Goal: Task Accomplishment & Management: Use online tool/utility

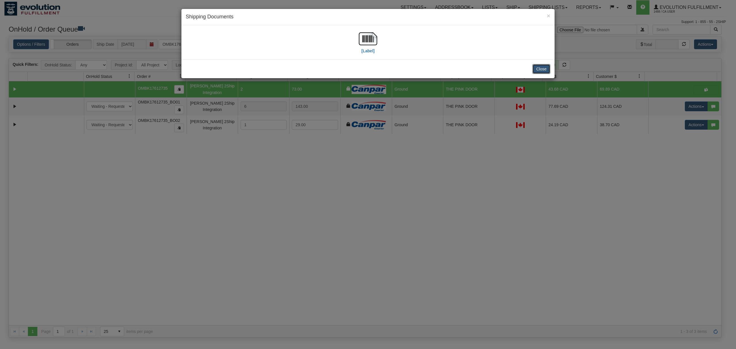
click at [540, 68] on button "Close" at bounding box center [541, 69] width 18 height 10
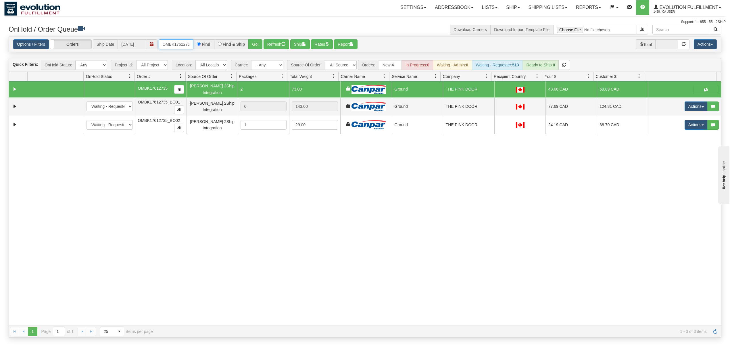
click at [172, 47] on input "OMBK17612735" at bounding box center [176, 44] width 34 height 10
click at [183, 46] on input "OMBK17533721 BO01" at bounding box center [176, 44] width 34 height 10
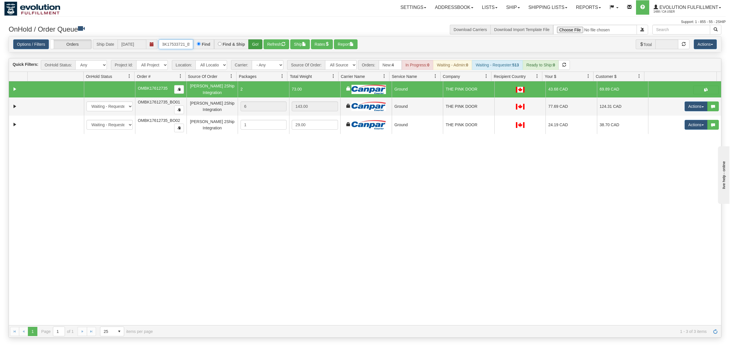
type input "OMBK17533721_BO01"
click at [258, 45] on button "Go!" at bounding box center [255, 44] width 14 height 10
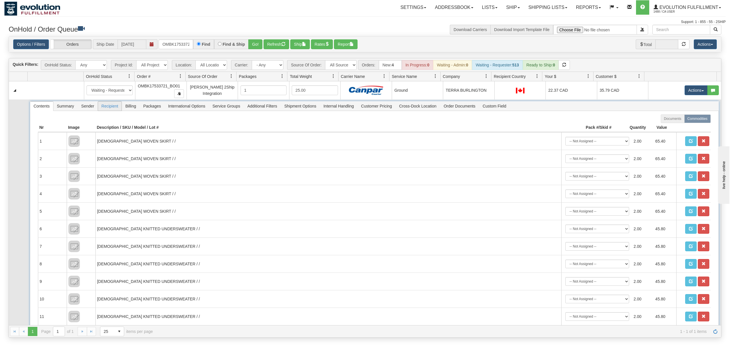
click at [107, 108] on span "Recipient" at bounding box center [110, 105] width 24 height 9
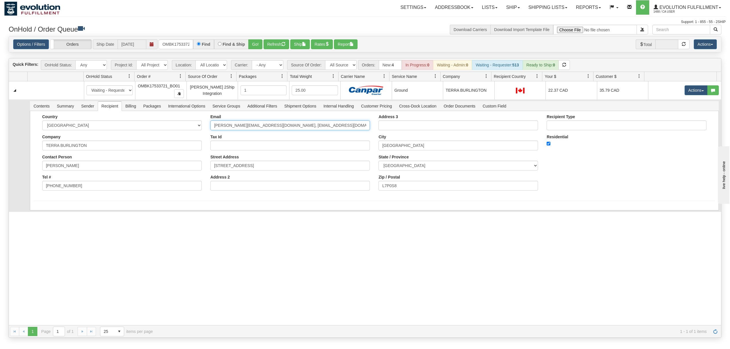
scroll to position [0, 11]
drag, startPoint x: 292, startPoint y: 126, endPoint x: 399, endPoint y: 124, distance: 107.0
click at [399, 124] on div "Country [GEOGRAPHIC_DATA] [GEOGRAPHIC_DATA] [GEOGRAPHIC_DATA] [GEOGRAPHIC_DATA]…" at bounding box center [375, 154] width 682 height 80
type input "[PERSON_NAME][EMAIL_ADDRESS][DOMAIN_NAME]"
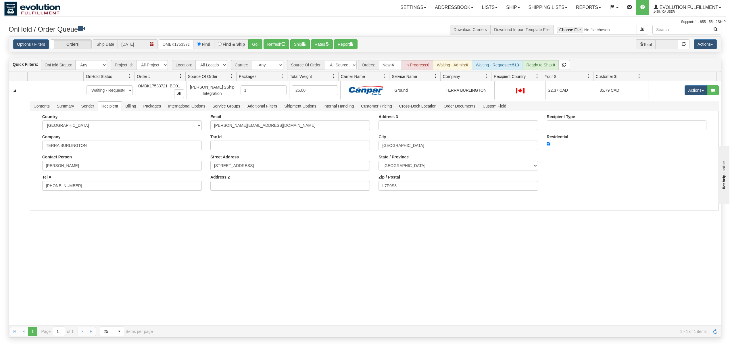
click at [113, 262] on div "31589642 EVOLUTION V3 91030032 91040363 New In Progress Waiting - Admin Waiting…" at bounding box center [365, 203] width 712 height 244
click at [45, 213] on button "Save" at bounding box center [42, 212] width 17 height 10
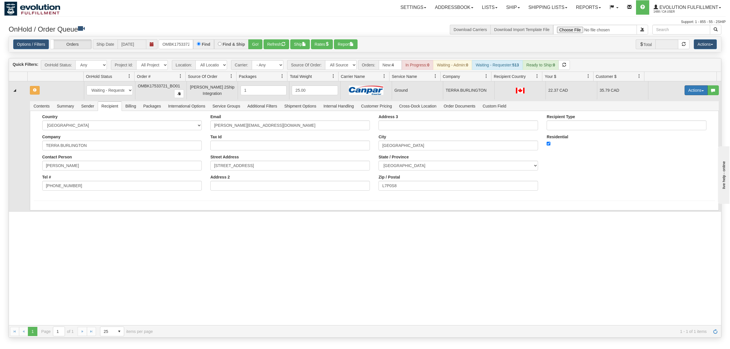
click at [691, 90] on button "Actions" at bounding box center [696, 90] width 23 height 10
click at [673, 124] on link "Ship" at bounding box center [685, 123] width 46 height 7
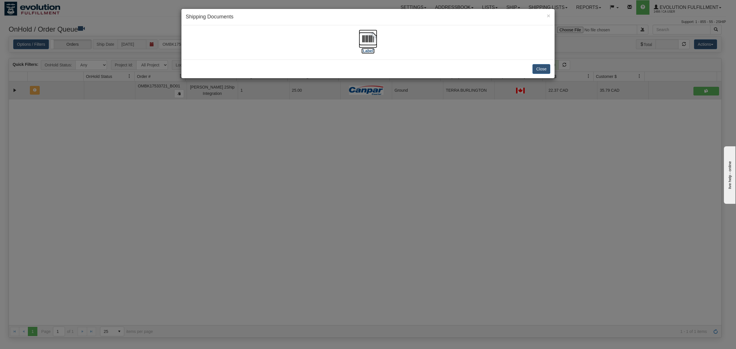
click at [361, 34] on img at bounding box center [368, 39] width 18 height 18
click at [536, 70] on button "Close" at bounding box center [541, 69] width 18 height 10
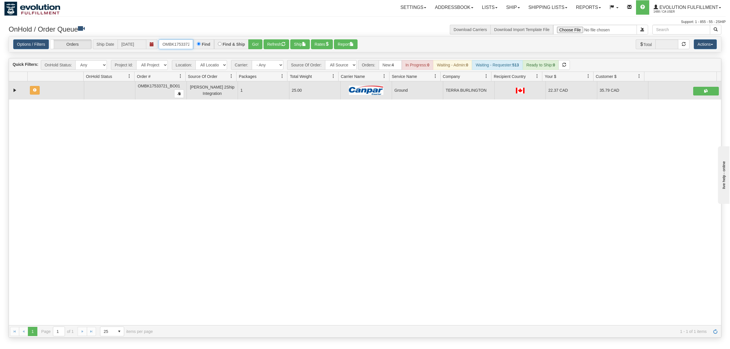
click at [180, 48] on input "OMBK17533721_BO01" at bounding box center [176, 44] width 34 height 10
click at [180, 48] on input "OMBK17547016 BO01" at bounding box center [176, 44] width 34 height 10
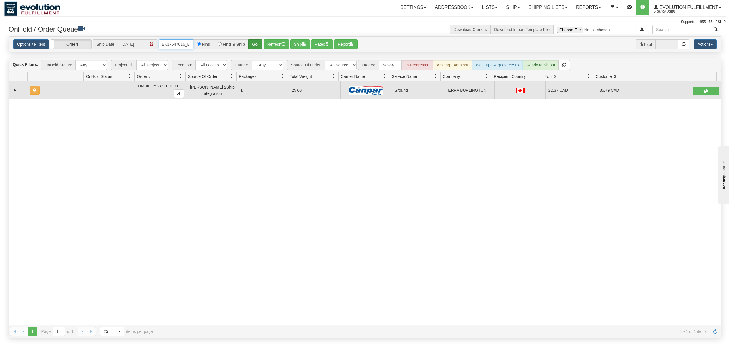
type input "OMBK17547016_BO01"
click at [255, 45] on button "Go!" at bounding box center [255, 44] width 14 height 10
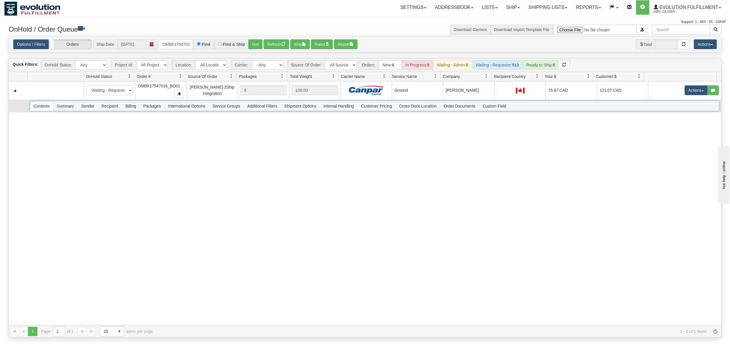
click at [112, 107] on span "Recipient" at bounding box center [110, 105] width 24 height 9
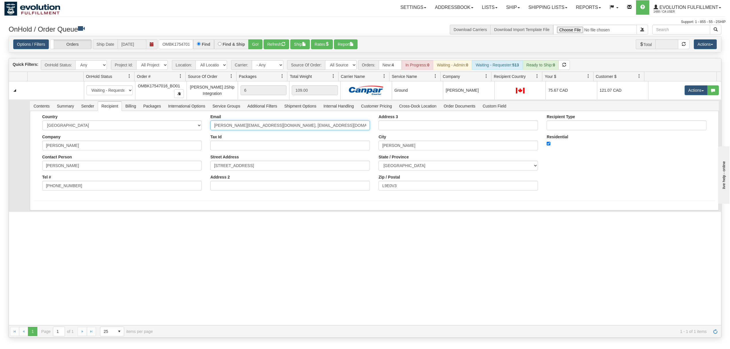
scroll to position [0, 11]
drag, startPoint x: 292, startPoint y: 127, endPoint x: 391, endPoint y: 127, distance: 99.8
click at [391, 127] on div "Country [GEOGRAPHIC_DATA] [GEOGRAPHIC_DATA] [GEOGRAPHIC_DATA] [GEOGRAPHIC_DATA]…" at bounding box center [375, 154] width 682 height 80
type input "[PERSON_NAME][EMAIL_ADDRESS][DOMAIN_NAME]"
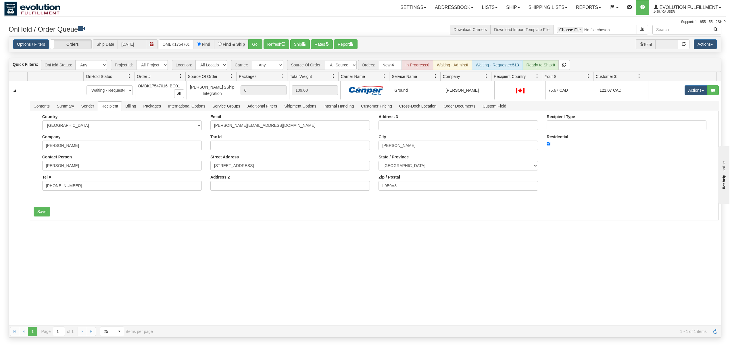
drag, startPoint x: 35, startPoint y: 270, endPoint x: 41, endPoint y: 258, distance: 14.3
click at [36, 270] on div "31603166 EVOLUTION V3 91062574 91062645 New In Progress Waiting - Admin Waiting…" at bounding box center [365, 203] width 712 height 244
click at [42, 213] on button "Save" at bounding box center [42, 212] width 17 height 10
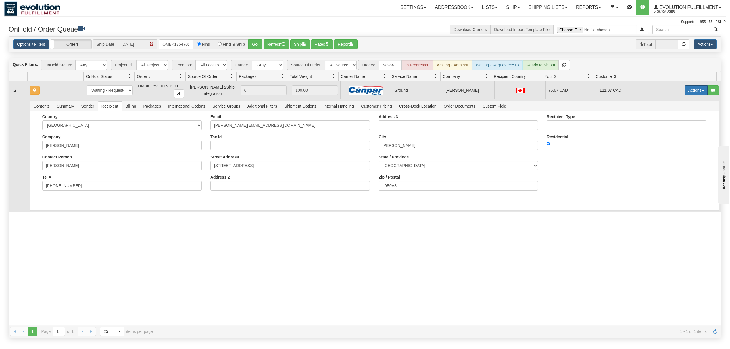
click at [694, 90] on button "Actions" at bounding box center [696, 90] width 23 height 10
click at [667, 123] on span at bounding box center [669, 123] width 4 height 4
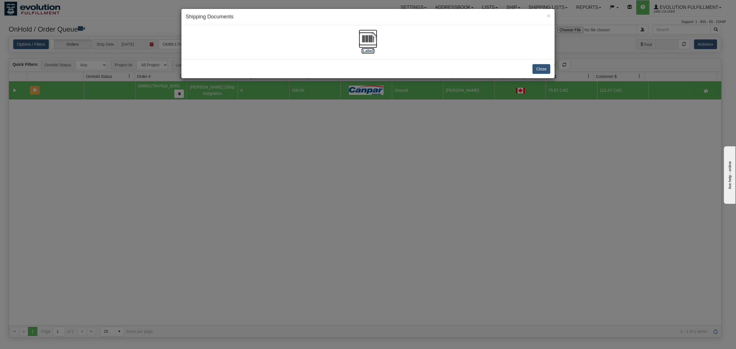
click at [366, 39] on img at bounding box center [368, 39] width 18 height 18
click at [540, 70] on button "Close" at bounding box center [541, 69] width 18 height 10
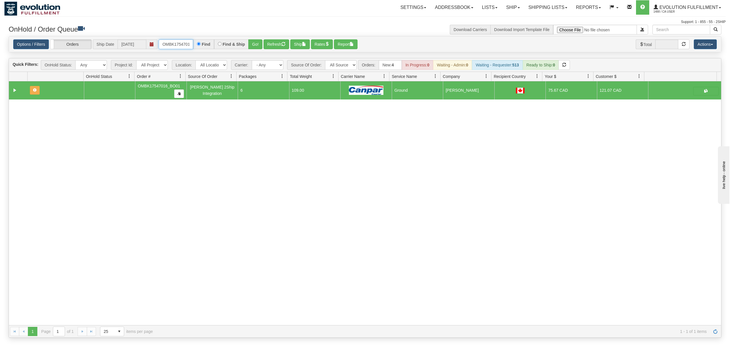
click at [167, 45] on input "OMBK17547016_BO01" at bounding box center [176, 44] width 34 height 10
click at [176, 43] on input "OMBK17546689 BO01" at bounding box center [176, 44] width 34 height 10
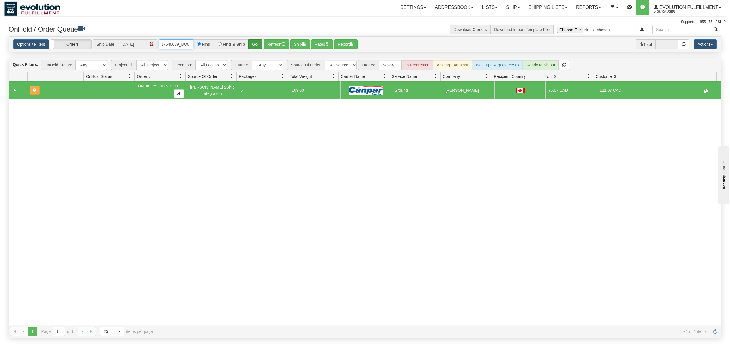
type input "OMBK17546689_BO01"
click at [254, 46] on button "Go!" at bounding box center [255, 44] width 14 height 10
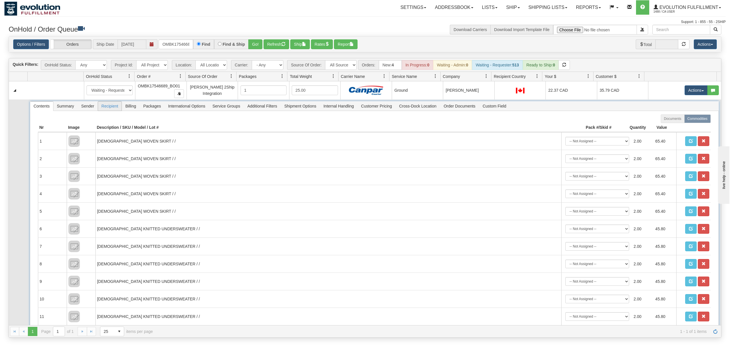
click at [106, 108] on span "Recipient" at bounding box center [110, 105] width 24 height 9
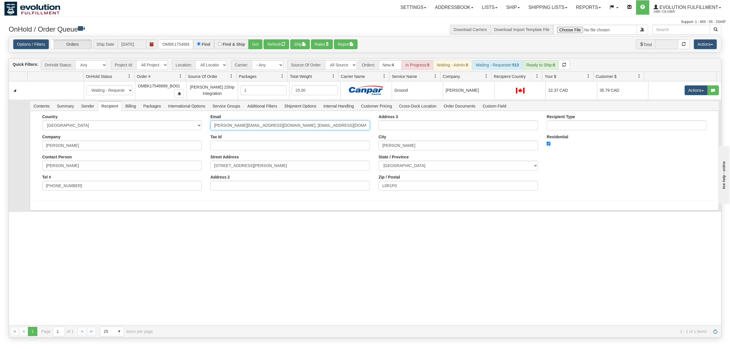
scroll to position [0, 11]
drag, startPoint x: 292, startPoint y: 129, endPoint x: 393, endPoint y: 128, distance: 100.3
click at [393, 128] on div "Country [GEOGRAPHIC_DATA] [GEOGRAPHIC_DATA] [GEOGRAPHIC_DATA] [GEOGRAPHIC_DATA]…" at bounding box center [375, 154] width 682 height 80
type input "[PERSON_NAME][EMAIL_ADDRESS][DOMAIN_NAME]"
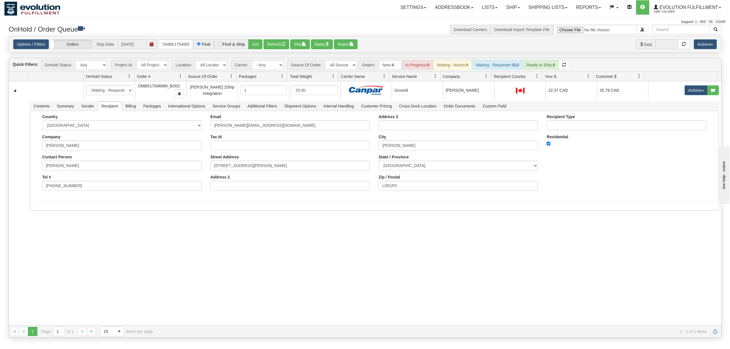
click at [145, 250] on div "31592971 EVOLUTION V3 91038244 91040295 New In Progress Waiting - Admin Waiting…" at bounding box center [365, 203] width 712 height 244
click at [47, 213] on button "Save" at bounding box center [42, 212] width 17 height 10
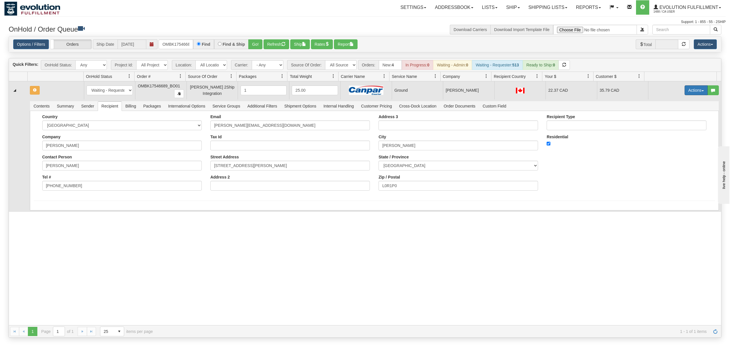
click at [697, 95] on button "Actions" at bounding box center [696, 90] width 23 height 10
click at [672, 124] on span "Ship" at bounding box center [673, 123] width 12 height 5
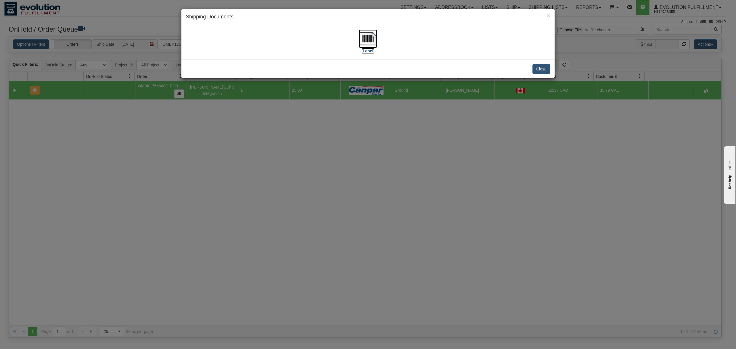
click at [368, 42] on img at bounding box center [368, 39] width 18 height 18
click at [541, 66] on button "Close" at bounding box center [541, 69] width 18 height 10
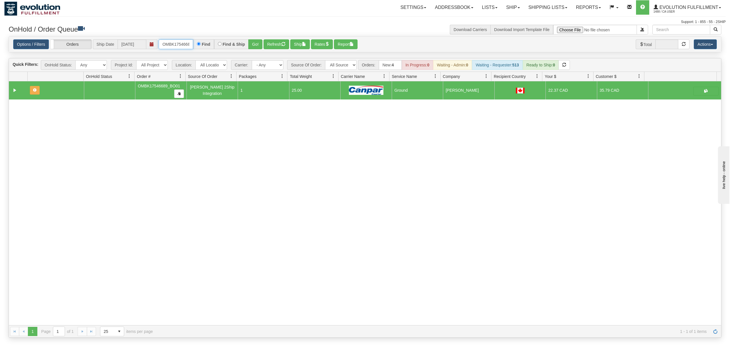
click at [186, 43] on input "OMBK17546689_BO01" at bounding box center [176, 44] width 34 height 10
click at [187, 43] on input "OMBK17546421 BO01" at bounding box center [176, 44] width 34 height 10
type input "OMBK17546421_BO01"
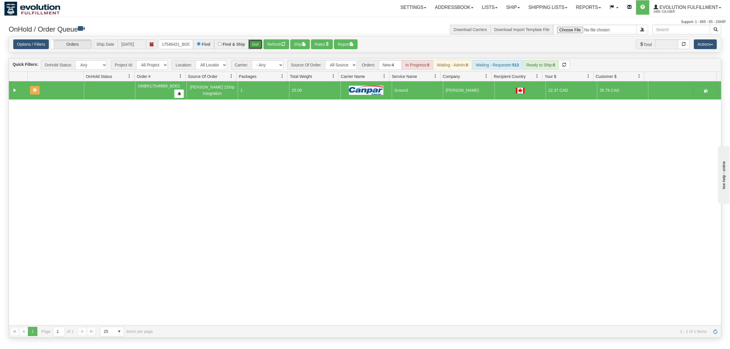
scroll to position [0, 0]
click at [252, 46] on button "Go!" at bounding box center [255, 44] width 14 height 10
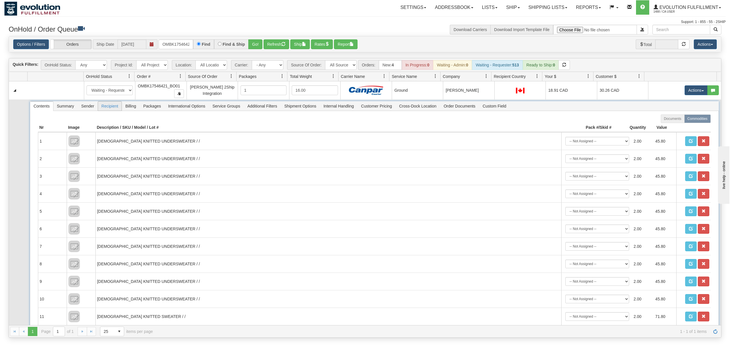
click at [110, 109] on span "Recipient" at bounding box center [110, 105] width 24 height 9
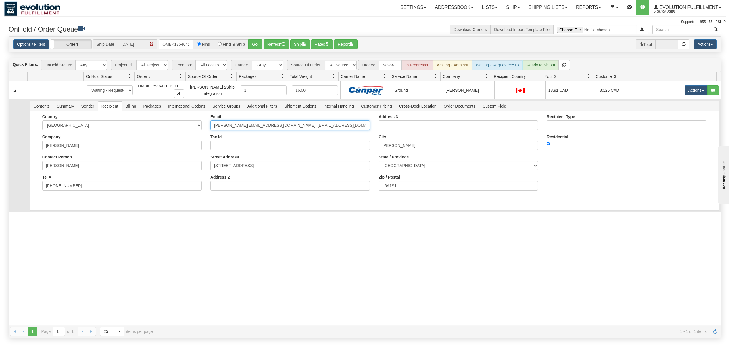
scroll to position [0, 11]
drag, startPoint x: 291, startPoint y: 126, endPoint x: 413, endPoint y: 126, distance: 121.6
click at [413, 126] on div "Country [GEOGRAPHIC_DATA] [GEOGRAPHIC_DATA] [GEOGRAPHIC_DATA] [GEOGRAPHIC_DATA]…" at bounding box center [375, 154] width 682 height 80
type input "[PERSON_NAME][EMAIL_ADDRESS][DOMAIN_NAME]"
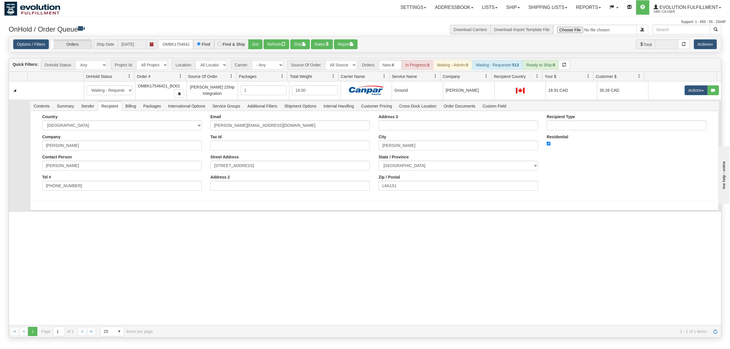
click at [80, 218] on div "31593642 EVOLUTION V3 91039698 91040305 New In Progress Waiting - Admin Waiting…" at bounding box center [365, 203] width 712 height 244
click at [40, 214] on button "Save" at bounding box center [42, 212] width 17 height 10
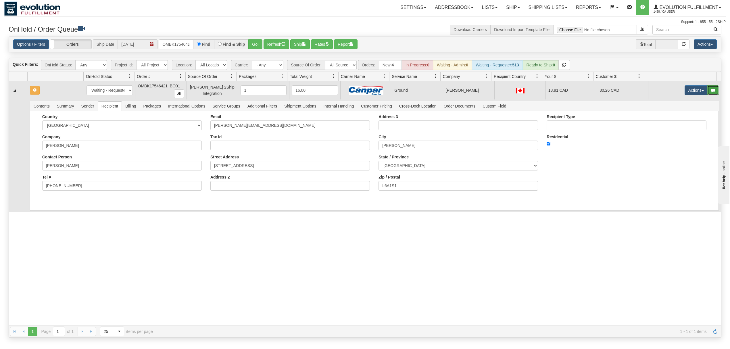
click at [708, 92] on button "button" at bounding box center [713, 90] width 11 height 10
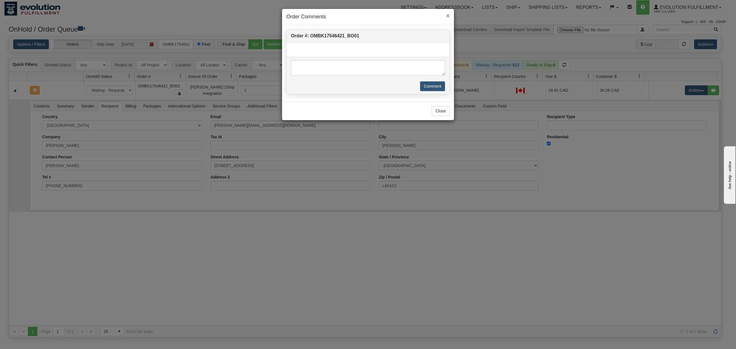
click at [448, 13] on span "×" at bounding box center [447, 15] width 3 height 7
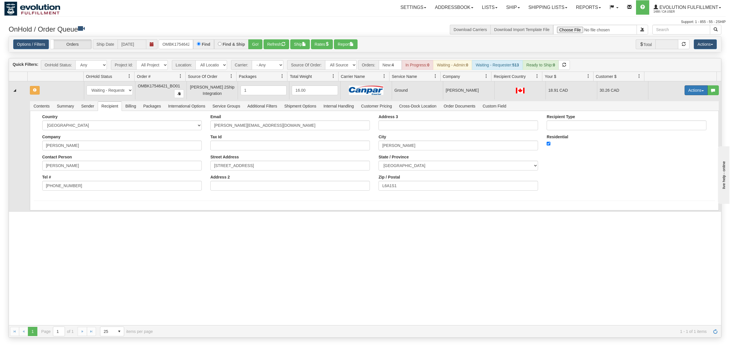
click at [687, 92] on button "Actions" at bounding box center [696, 90] width 23 height 10
click at [670, 125] on span "Ship" at bounding box center [673, 123] width 12 height 5
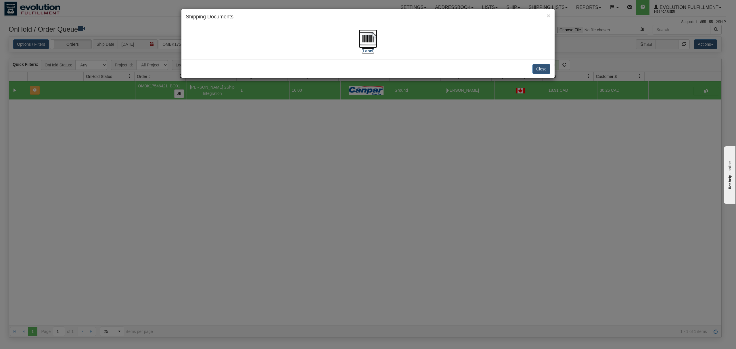
click at [367, 42] on img at bounding box center [368, 39] width 18 height 18
click at [547, 69] on button "Close" at bounding box center [541, 69] width 18 height 10
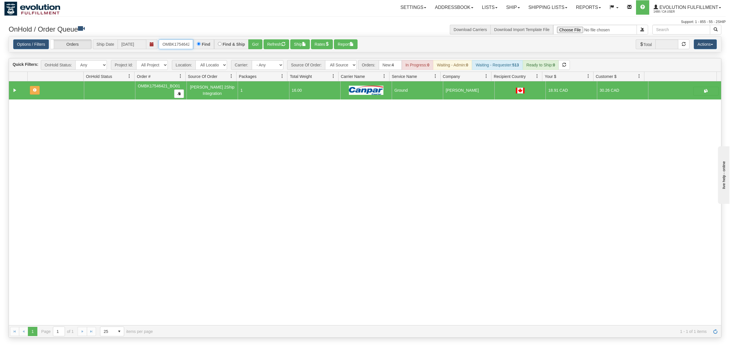
click at [173, 44] on input "OMBK17546421_BO01" at bounding box center [176, 44] width 34 height 10
drag, startPoint x: 173, startPoint y: 44, endPoint x: 176, endPoint y: 45, distance: 3.0
click at [175, 45] on input "OMBK17546421_BO01" at bounding box center [176, 44] width 34 height 10
click at [185, 43] on input "OMBK17537264 BO01" at bounding box center [176, 44] width 34 height 10
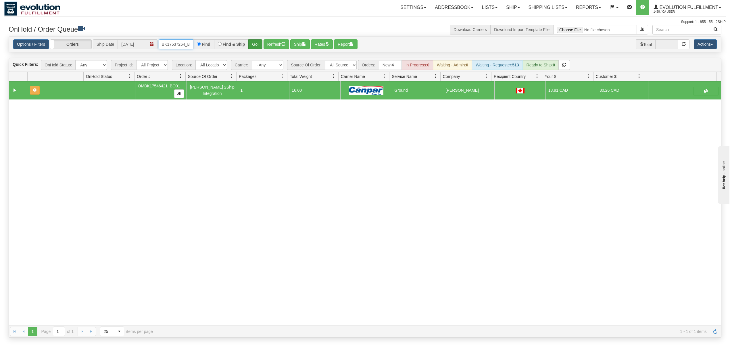
type input "OMBK17537264_BO01"
click at [257, 46] on button "Go!" at bounding box center [255, 44] width 14 height 10
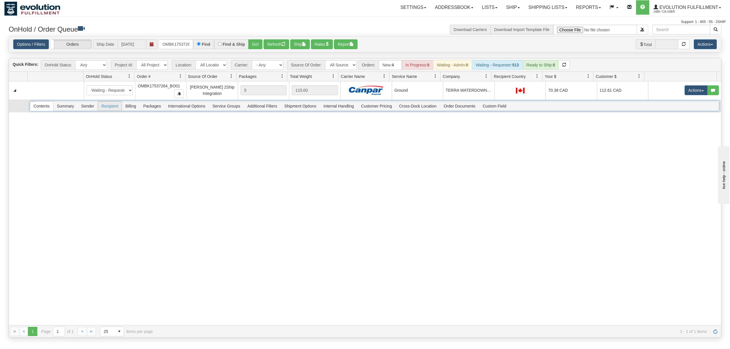
click at [113, 111] on span "Recipient" at bounding box center [110, 105] width 24 height 9
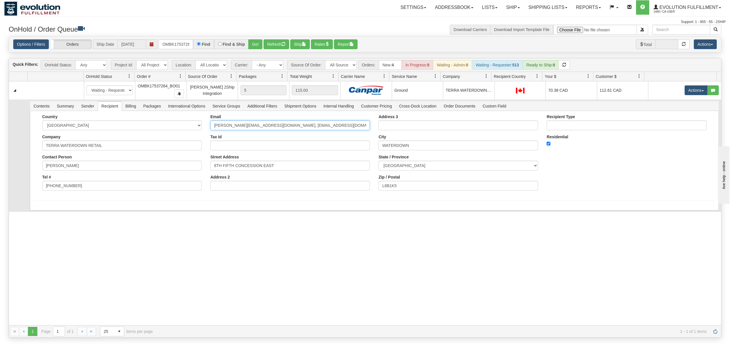
scroll to position [0, 11]
drag, startPoint x: 293, startPoint y: 128, endPoint x: 437, endPoint y: 129, distance: 144.3
click at [437, 129] on div "Country [GEOGRAPHIC_DATA] [GEOGRAPHIC_DATA] [GEOGRAPHIC_DATA] [GEOGRAPHIC_DATA]…" at bounding box center [375, 154] width 682 height 80
type input "[PERSON_NAME][EMAIL_ADDRESS][DOMAIN_NAME]"
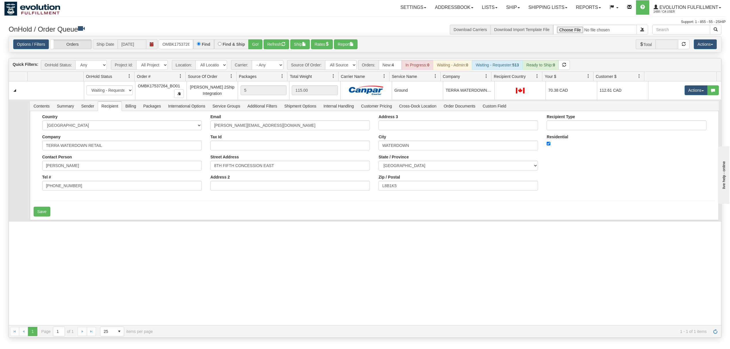
click at [126, 213] on td "Contents Summary Sender Recipient Billing Packages International Options Servic…" at bounding box center [374, 160] width 694 height 122
click at [45, 213] on button "Save" at bounding box center [42, 212] width 17 height 10
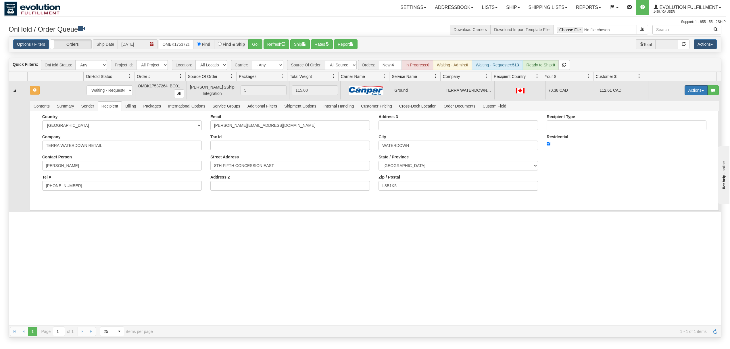
click at [689, 93] on button "Actions" at bounding box center [696, 90] width 23 height 10
click at [667, 123] on span "Ship" at bounding box center [673, 123] width 12 height 5
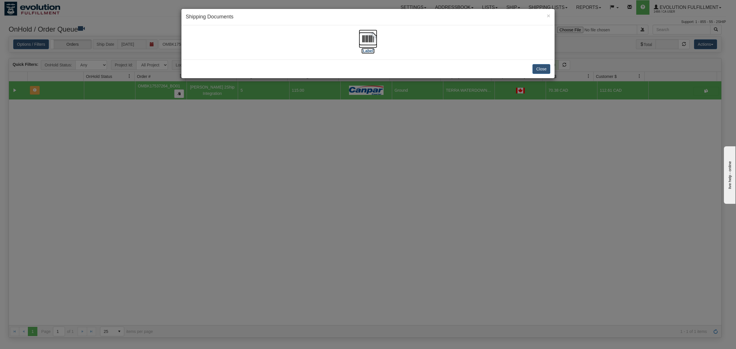
click at [366, 40] on img at bounding box center [368, 39] width 18 height 18
click at [545, 69] on button "Close" at bounding box center [541, 69] width 18 height 10
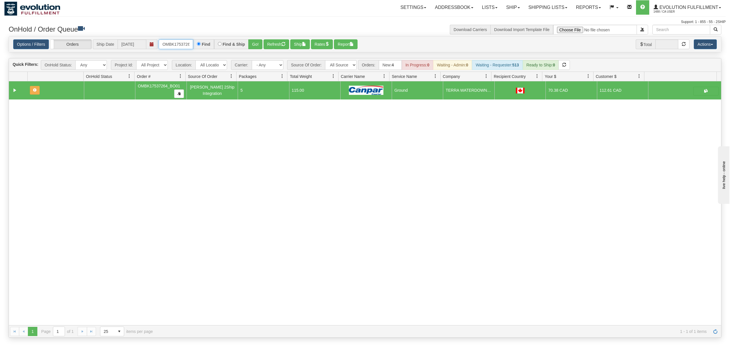
click at [182, 47] on input "OMBK17537264_BO01" at bounding box center [176, 44] width 34 height 10
click at [181, 44] on input "OMBK17456699 BO03" at bounding box center [176, 44] width 34 height 10
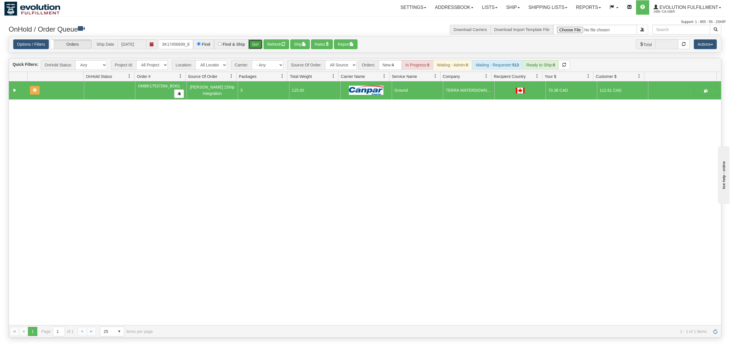
click at [256, 43] on button "Go!" at bounding box center [255, 44] width 14 height 10
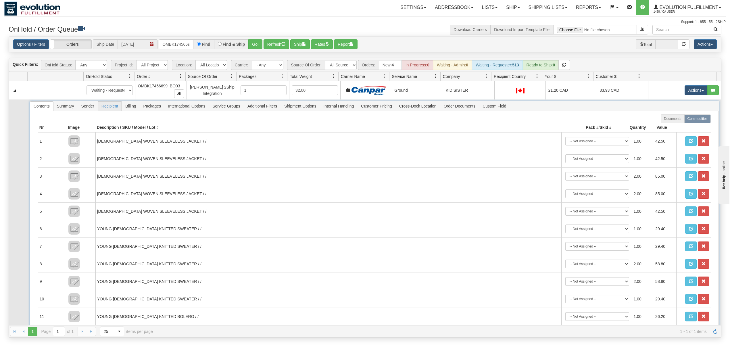
click at [106, 106] on span "Recipient" at bounding box center [110, 105] width 24 height 9
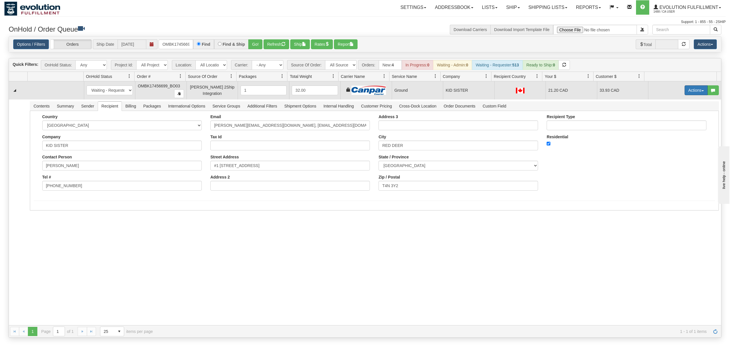
click at [690, 91] on button "Actions" at bounding box center [696, 90] width 23 height 10
click at [667, 126] on span "Ship" at bounding box center [673, 123] width 12 height 5
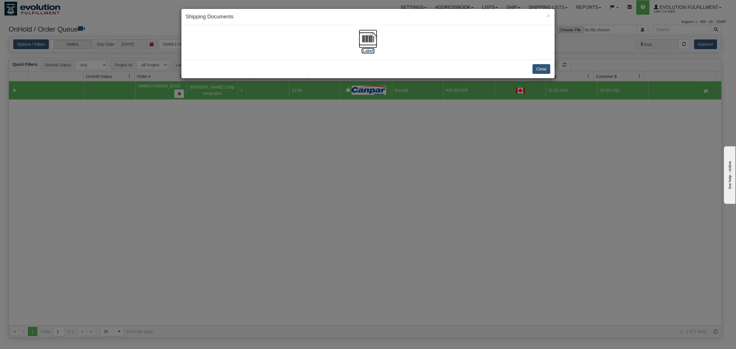
click at [371, 39] on img at bounding box center [368, 39] width 18 height 18
click at [364, 38] on img at bounding box center [368, 39] width 18 height 18
click at [540, 68] on button "Close" at bounding box center [541, 69] width 18 height 10
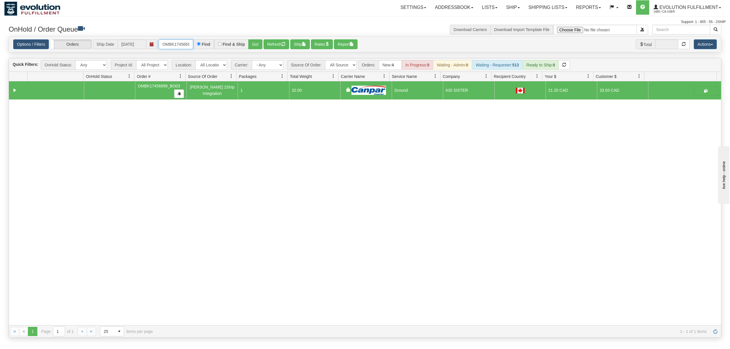
click at [180, 42] on input "OMBK17456699_BO03" at bounding box center [176, 44] width 34 height 10
click at [254, 44] on button "Go!" at bounding box center [255, 44] width 14 height 10
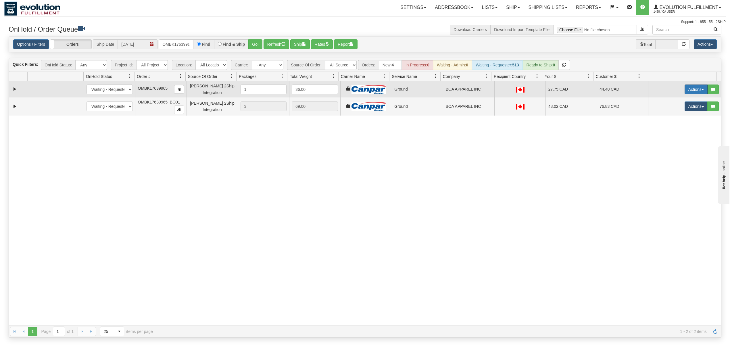
click at [688, 91] on button "Actions" at bounding box center [696, 90] width 23 height 10
click at [667, 124] on span "Ship" at bounding box center [673, 122] width 12 height 5
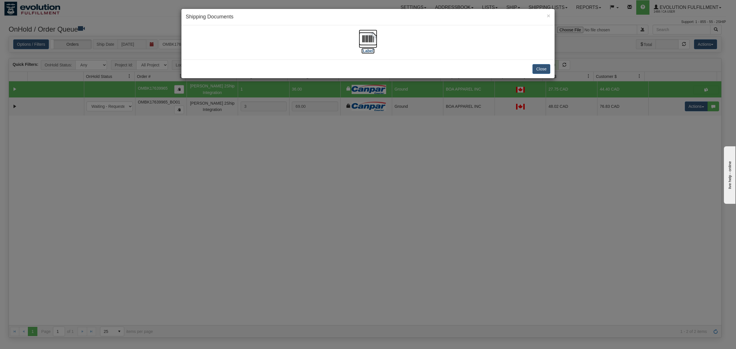
click at [366, 41] on img at bounding box center [368, 39] width 18 height 18
click at [540, 70] on button "Close" at bounding box center [541, 69] width 18 height 10
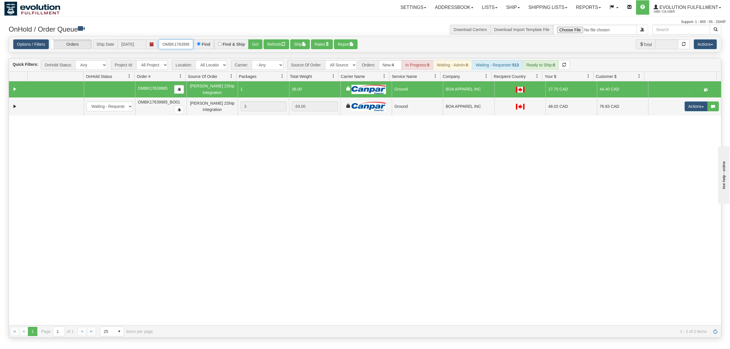
click at [183, 44] on input "OMBK17639965" at bounding box center [176, 44] width 34 height 10
click at [185, 43] on input "OMBK18268988 BO01" at bounding box center [176, 44] width 34 height 10
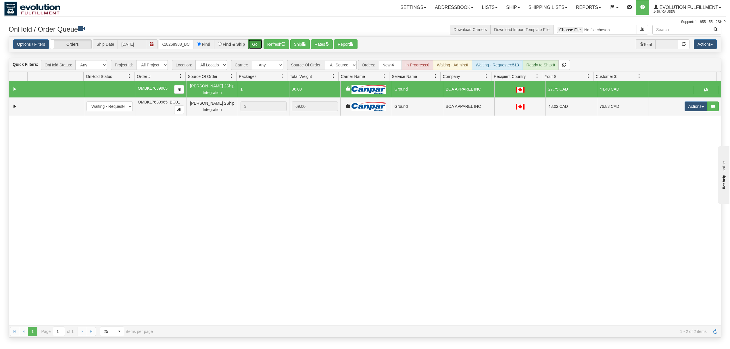
click at [255, 44] on button "Go!" at bounding box center [255, 44] width 14 height 10
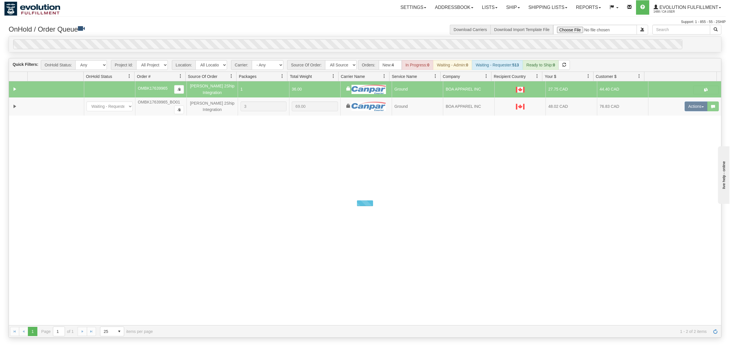
scroll to position [0, 0]
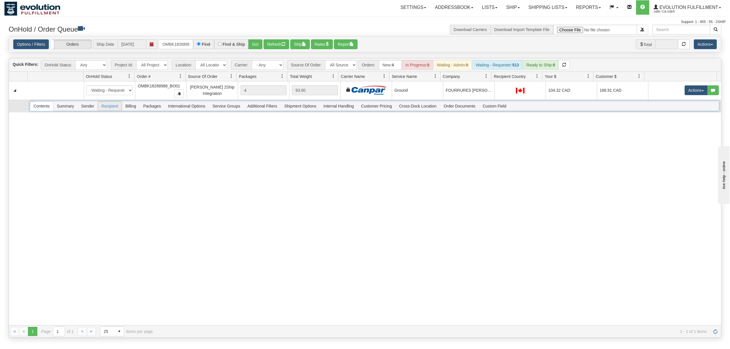
click at [113, 111] on span "Recipient" at bounding box center [110, 105] width 24 height 9
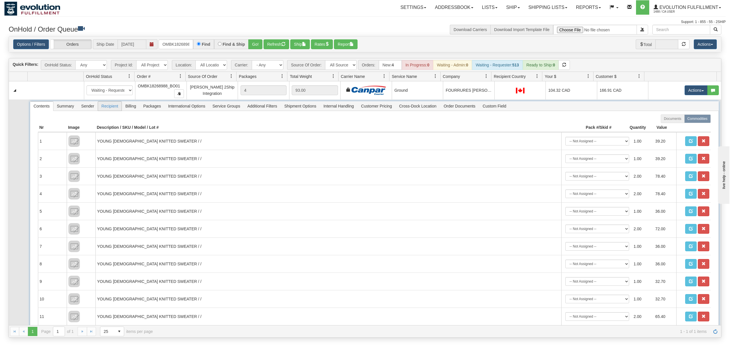
click at [113, 111] on span "Recipient" at bounding box center [110, 105] width 24 height 9
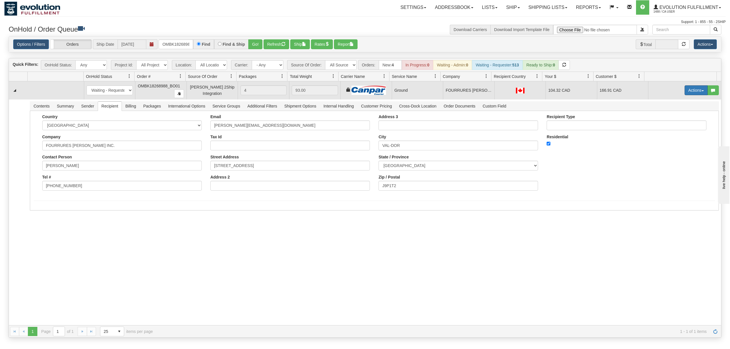
click at [691, 91] on button "Actions" at bounding box center [696, 90] width 23 height 10
click at [667, 124] on span "Ship" at bounding box center [673, 123] width 12 height 5
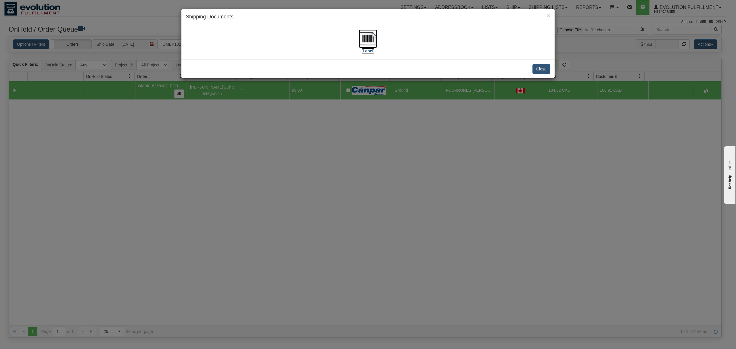
click at [368, 41] on img at bounding box center [368, 39] width 18 height 18
click at [537, 67] on button "Close" at bounding box center [541, 69] width 18 height 10
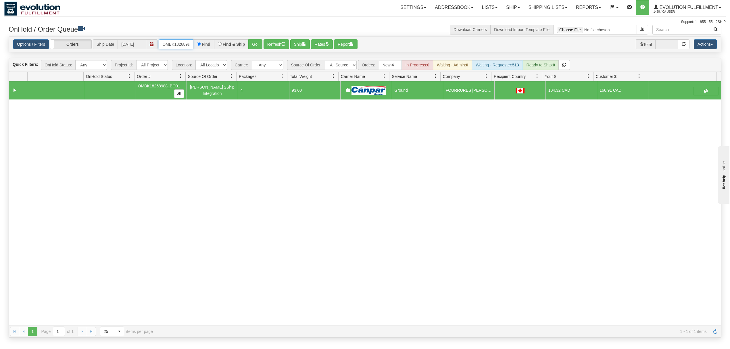
click at [173, 46] on input "OMBK18268988_BO01" at bounding box center [176, 44] width 34 height 10
click at [174, 46] on input "OMBK18268988_BO01" at bounding box center [176, 44] width 34 height 10
click at [254, 43] on button "Go!" at bounding box center [255, 44] width 14 height 10
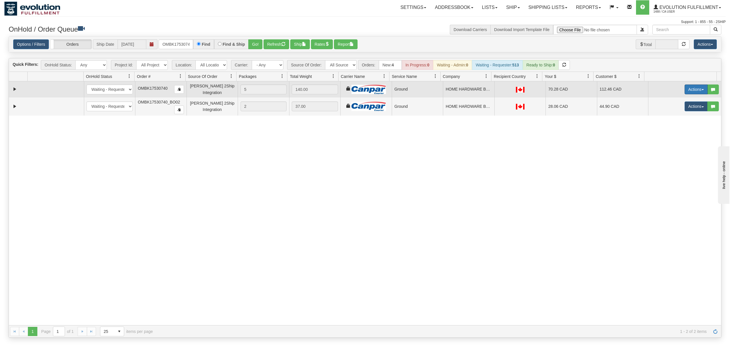
click at [694, 90] on button "Actions" at bounding box center [696, 90] width 23 height 10
click at [667, 124] on span "Ship" at bounding box center [673, 122] width 12 height 5
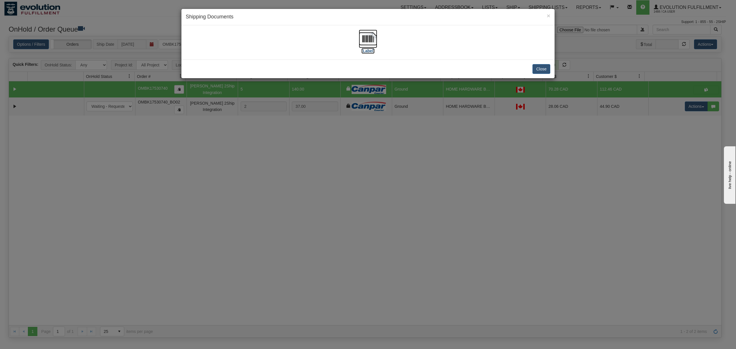
click at [371, 41] on img at bounding box center [368, 39] width 18 height 18
click at [541, 75] on div "Close" at bounding box center [367, 69] width 373 height 19
click at [542, 72] on button "Close" at bounding box center [541, 69] width 18 height 10
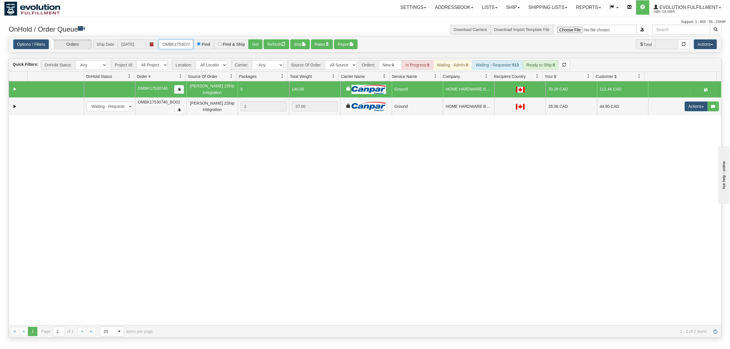
click at [164, 43] on input "OMBK17530740" at bounding box center [176, 44] width 34 height 10
click at [181, 44] on input "OMBK17579045 BO01" at bounding box center [176, 44] width 34 height 10
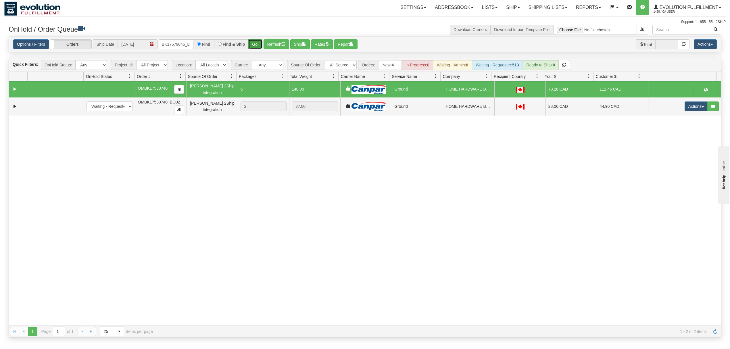
click at [256, 46] on button "Go!" at bounding box center [255, 44] width 14 height 10
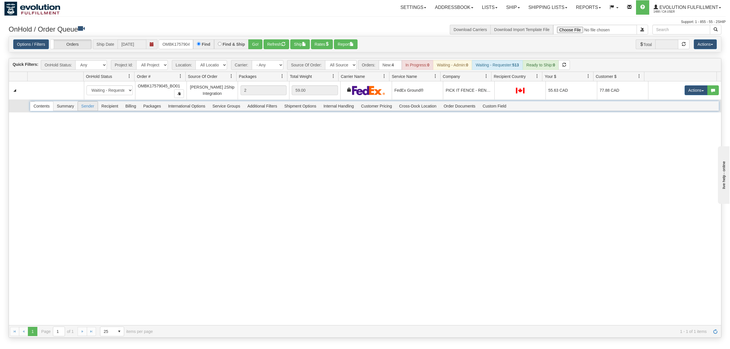
click at [103, 110] on span "Recipient" at bounding box center [110, 105] width 24 height 9
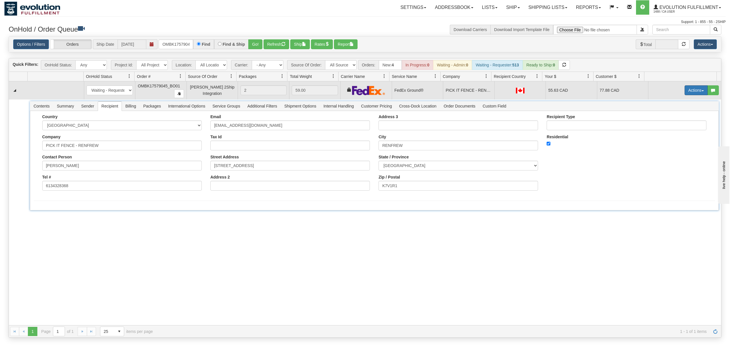
drag, startPoint x: 676, startPoint y: 95, endPoint x: 683, endPoint y: 94, distance: 6.1
click at [678, 95] on td "Actions Open Refresh Rates Rate All Services Ship Delete Edit Items" at bounding box center [684, 90] width 73 height 18
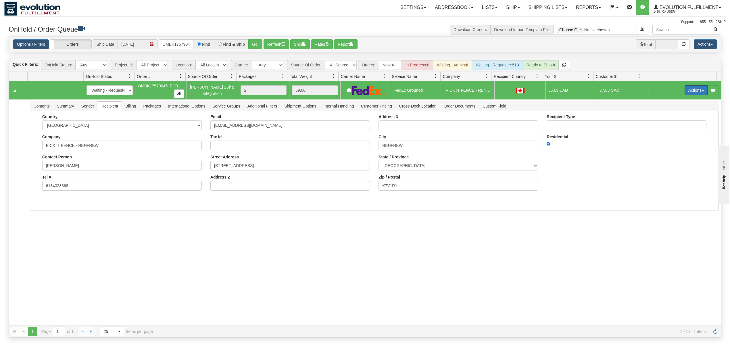
click at [686, 93] on button "Actions" at bounding box center [696, 90] width 23 height 10
click at [667, 123] on span "Ship" at bounding box center [673, 123] width 12 height 5
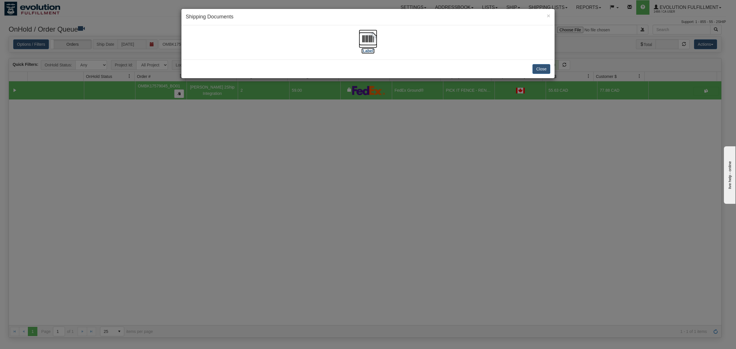
click at [368, 40] on img at bounding box center [368, 39] width 18 height 18
click at [540, 69] on button "Close" at bounding box center [541, 69] width 18 height 10
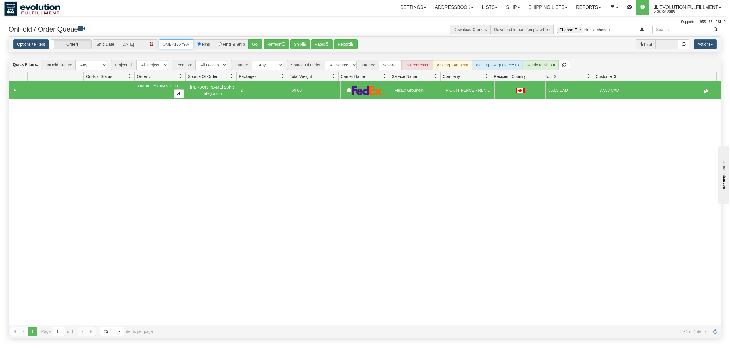
click at [166, 41] on input "OMBK17579045_BO01" at bounding box center [176, 44] width 34 height 10
click at [261, 44] on button "Go!" at bounding box center [255, 44] width 14 height 10
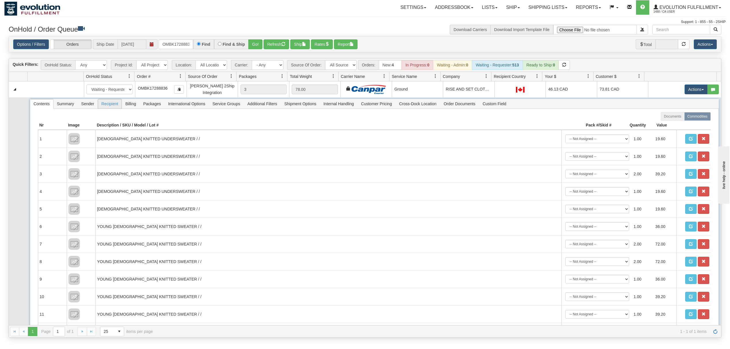
click at [114, 108] on span "Recipient" at bounding box center [110, 103] width 24 height 9
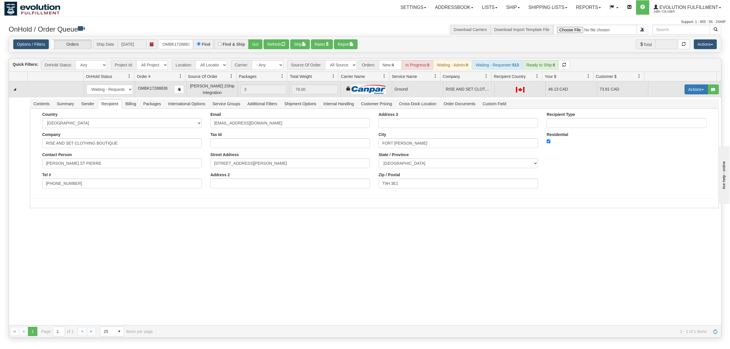
click at [685, 87] on button "Actions" at bounding box center [696, 90] width 23 height 10
click at [667, 124] on span "Ship" at bounding box center [673, 122] width 12 height 5
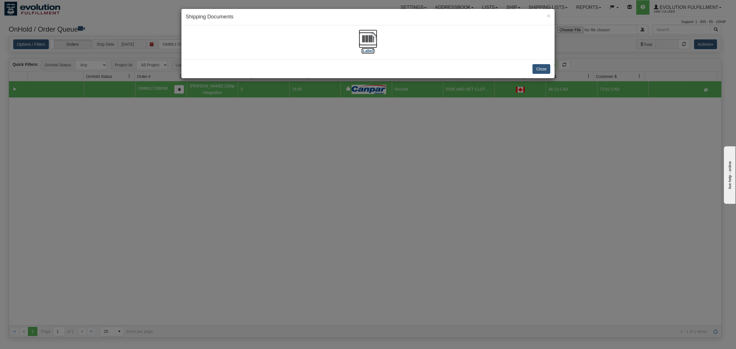
click at [371, 41] on img at bounding box center [368, 39] width 18 height 18
click at [540, 69] on button "Close" at bounding box center [541, 69] width 18 height 10
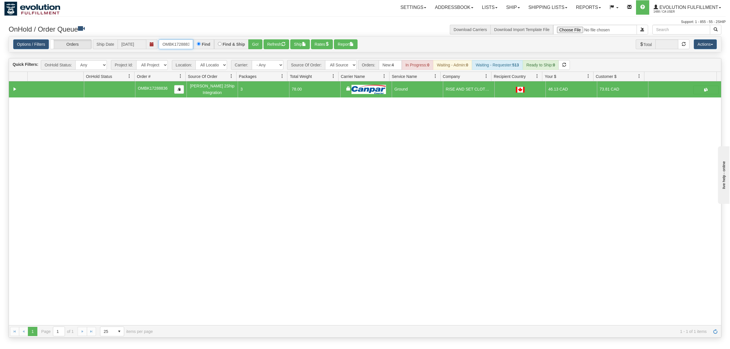
click at [174, 45] on input "OMBK17288836" at bounding box center [176, 44] width 34 height 10
click at [175, 47] on input "OMBK18269676 BO01" at bounding box center [176, 44] width 34 height 10
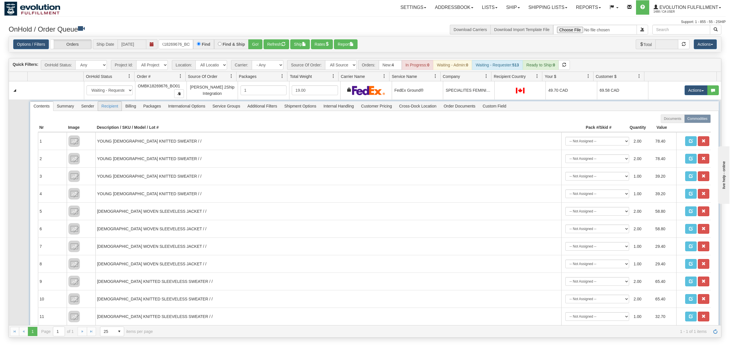
click at [121, 111] on span "Recipient" at bounding box center [110, 105] width 24 height 9
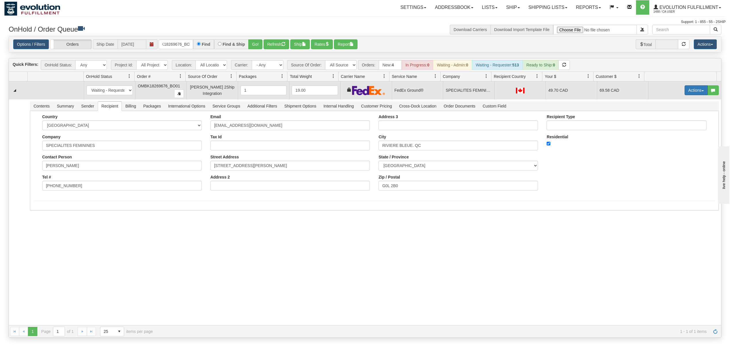
click at [691, 91] on button "Actions" at bounding box center [696, 90] width 23 height 10
click at [667, 124] on span "Ship" at bounding box center [673, 123] width 12 height 5
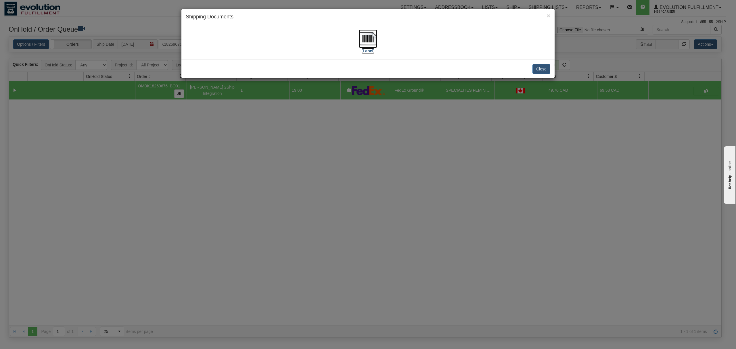
click at [363, 38] on img at bounding box center [368, 39] width 18 height 18
click at [543, 71] on button "Close" at bounding box center [541, 69] width 18 height 10
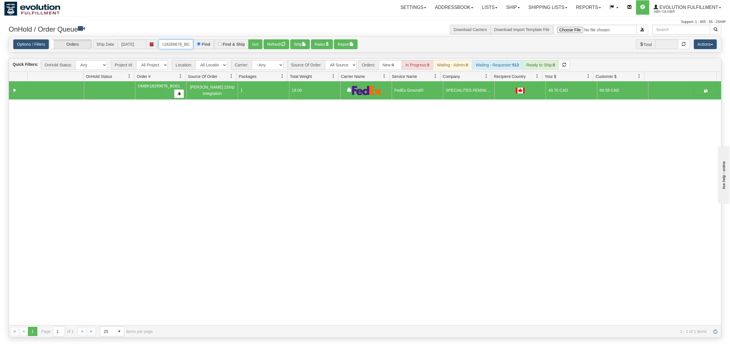
click at [178, 45] on input "OMBK18269676_BO01" at bounding box center [176, 44] width 34 height 10
click at [179, 44] on input "OMBK17299687 BO01" at bounding box center [176, 44] width 34 height 10
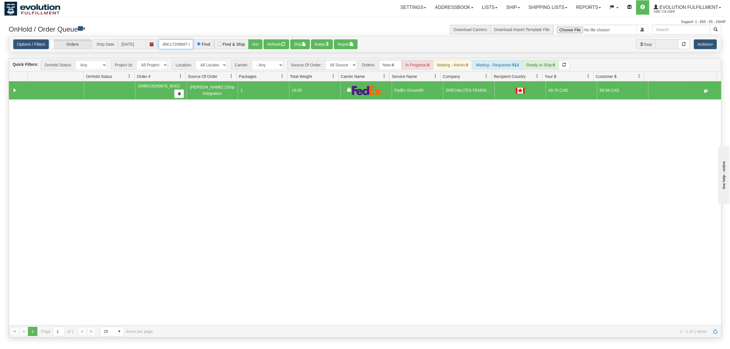
scroll to position [0, 7]
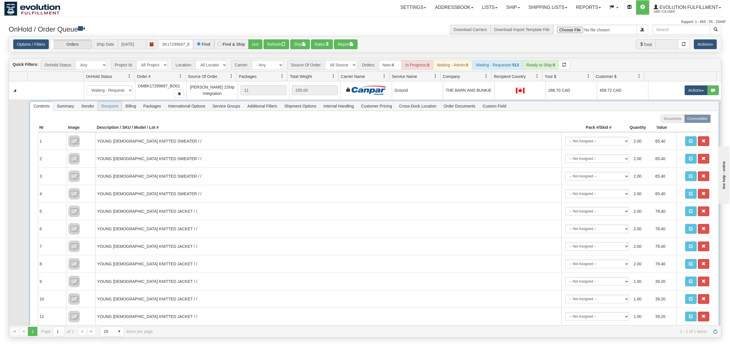
click at [107, 110] on span "Recipient" at bounding box center [110, 105] width 24 height 9
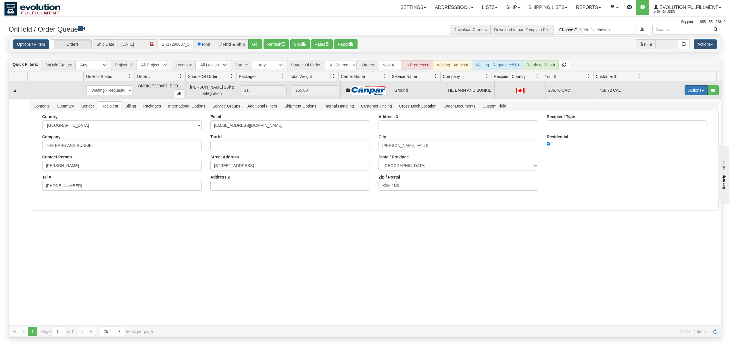
click at [685, 92] on button "Actions" at bounding box center [696, 90] width 23 height 10
click at [671, 126] on span "Ship" at bounding box center [673, 123] width 12 height 5
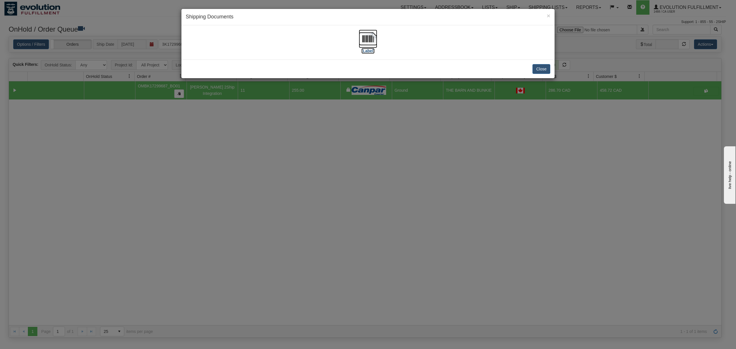
click at [361, 37] on img at bounding box center [368, 39] width 18 height 18
click at [538, 72] on button "Close" at bounding box center [541, 69] width 18 height 10
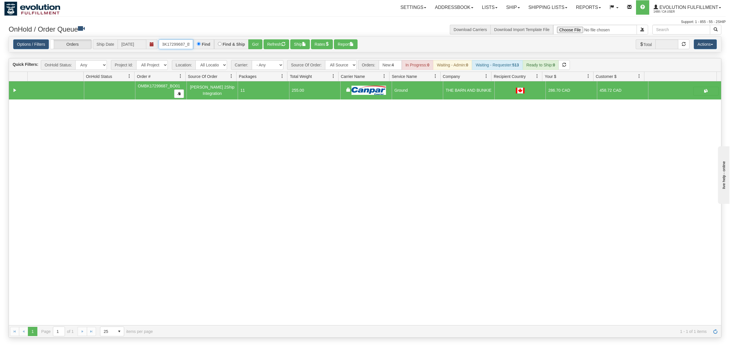
click at [180, 45] on input "OMBK17299687_BO01" at bounding box center [176, 44] width 34 height 10
click at [181, 44] on input "OMBK17496743" at bounding box center [176, 44] width 34 height 10
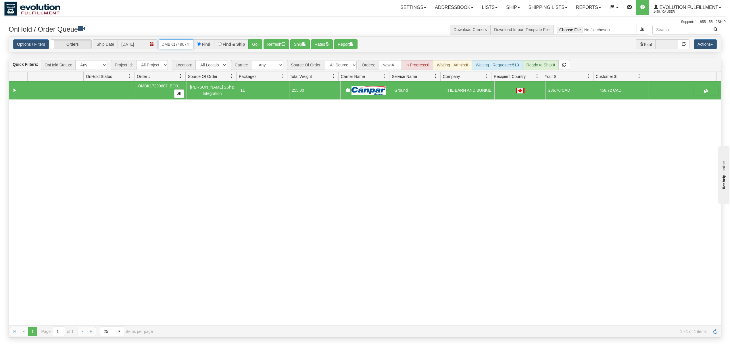
scroll to position [0, 3]
click at [252, 44] on button "Go!" at bounding box center [255, 44] width 14 height 10
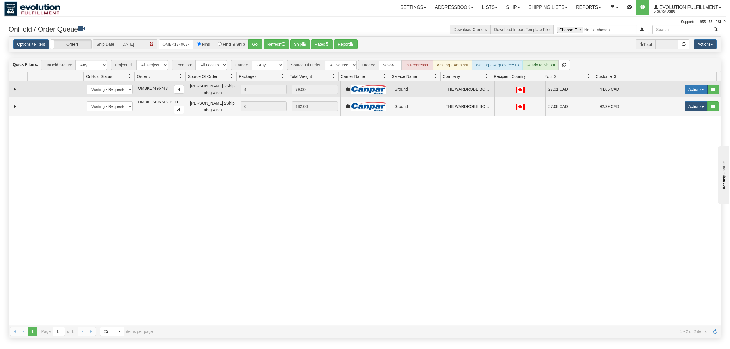
click at [687, 87] on button "Actions" at bounding box center [696, 90] width 23 height 10
click at [668, 123] on span "Ship" at bounding box center [673, 122] width 12 height 5
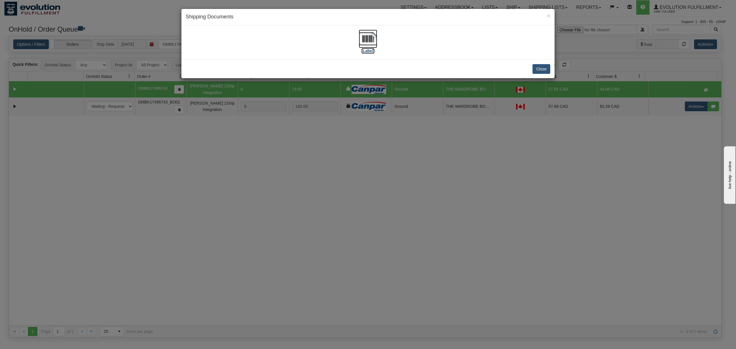
click at [367, 39] on img at bounding box center [368, 39] width 18 height 18
click at [540, 67] on button "Close" at bounding box center [541, 69] width 18 height 10
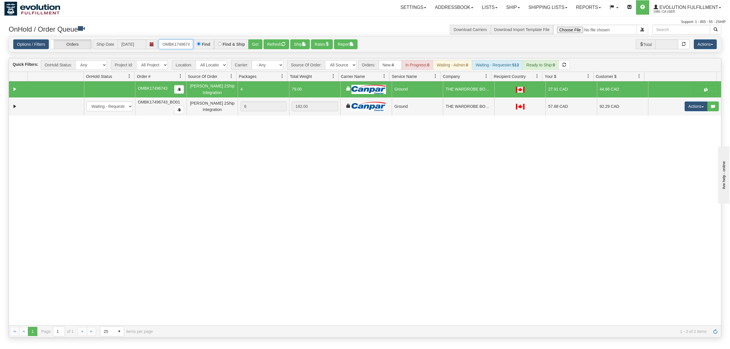
click at [167, 43] on input "OMBK17496743" at bounding box center [176, 44] width 34 height 10
click at [167, 43] on input "OMBK17645226 BO01" at bounding box center [176, 44] width 34 height 10
type input "OMBK17645226_BO01"
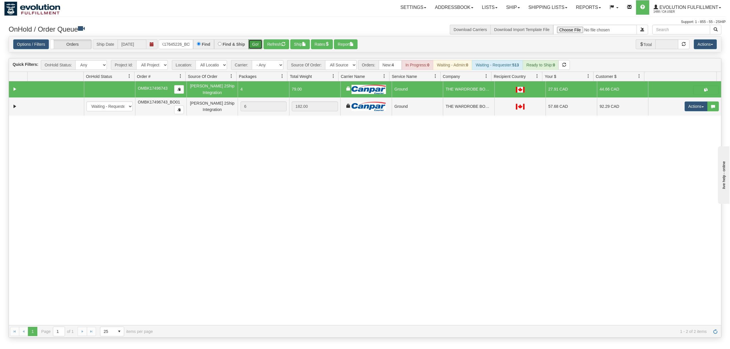
click at [255, 48] on button "Go!" at bounding box center [255, 44] width 14 height 10
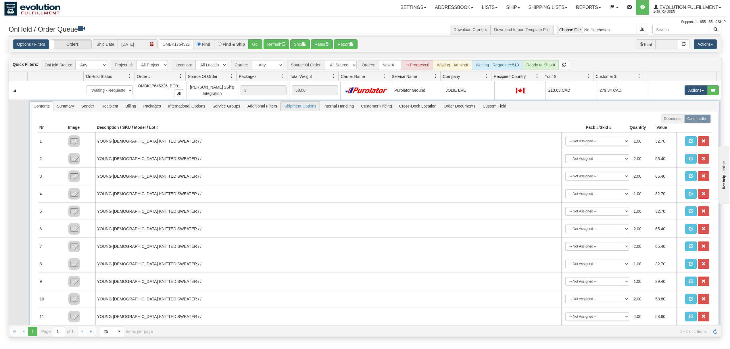
click at [300, 108] on span "Shipment Options" at bounding box center [300, 105] width 39 height 9
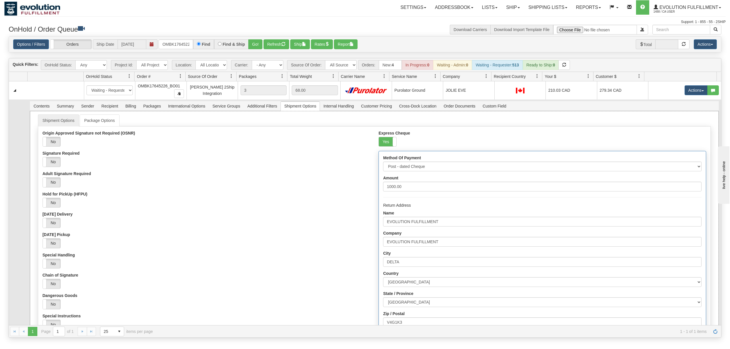
click at [425, 181] on div "Amount 1000.00" at bounding box center [542, 184] width 318 height 16
drag, startPoint x: 422, startPoint y: 185, endPoint x: 320, endPoint y: 185, distance: 102.3
click at [320, 185] on div "Origin Approved Signature not Required (OSNR) Yes No Signature Required Yes No …" at bounding box center [374, 265] width 672 height 269
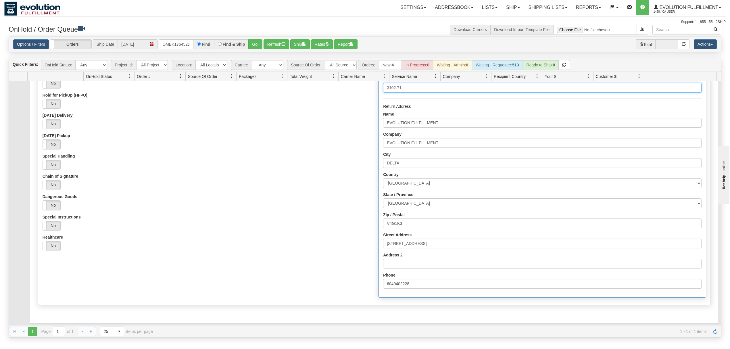
scroll to position [100, 0]
type input "3102.71"
click at [53, 318] on div "Shipment Options Package Options Origin Approved Signature not Required (OSNR) …" at bounding box center [374, 171] width 689 height 321
click at [44, 322] on button "Save" at bounding box center [42, 324] width 17 height 10
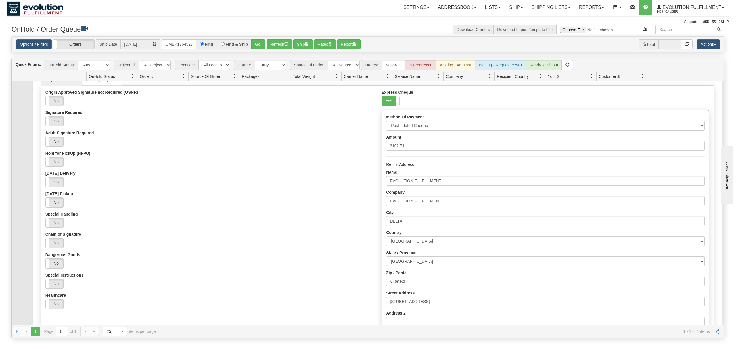
scroll to position [0, 0]
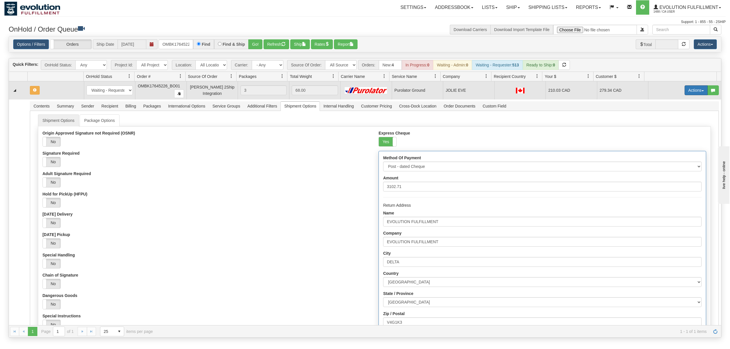
click at [687, 91] on button "Actions" at bounding box center [696, 90] width 23 height 10
click at [667, 125] on span "Ship" at bounding box center [673, 123] width 12 height 5
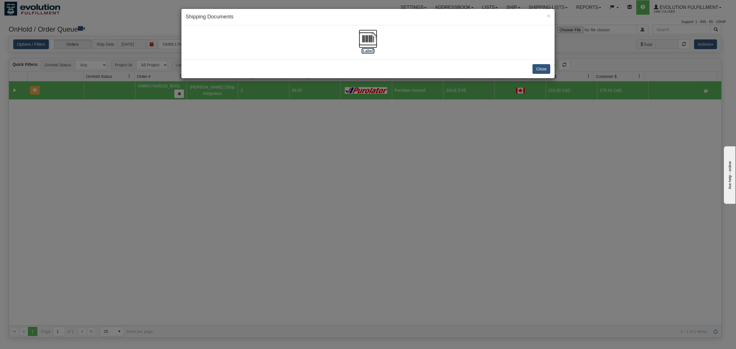
click at [367, 40] on img at bounding box center [368, 39] width 18 height 18
